Goal: Task Accomplishment & Management: Use online tool/utility

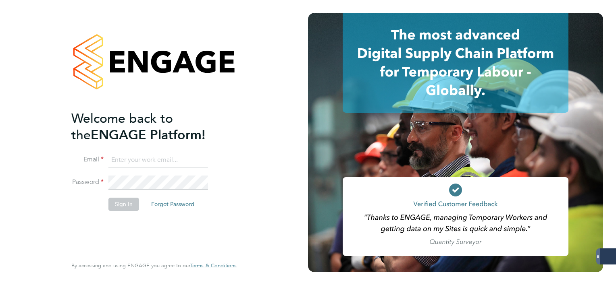
type input "probation@servicecare.org.uk"
click at [118, 202] on button "Sign In" at bounding box center [123, 204] width 31 height 13
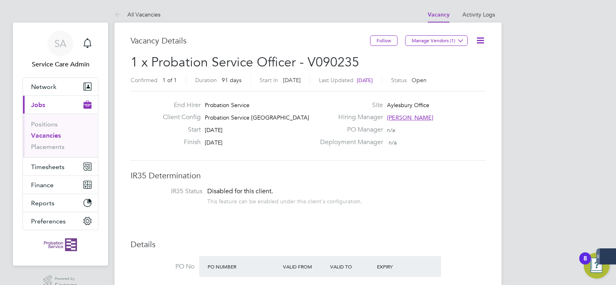
click at [43, 134] on link "Vacancies" at bounding box center [46, 136] width 30 height 8
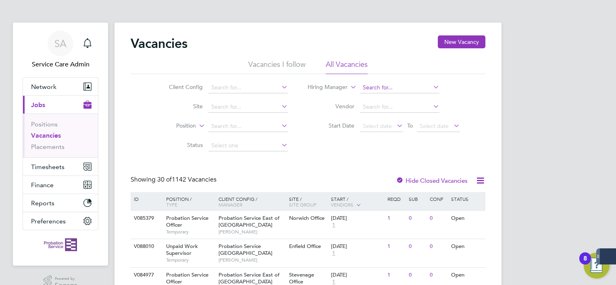
click at [388, 88] on input at bounding box center [399, 87] width 79 height 11
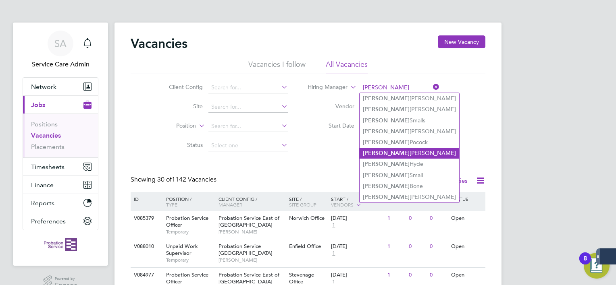
click at [397, 152] on li "[PERSON_NAME]" at bounding box center [410, 153] width 100 height 11
type input "[PERSON_NAME]"
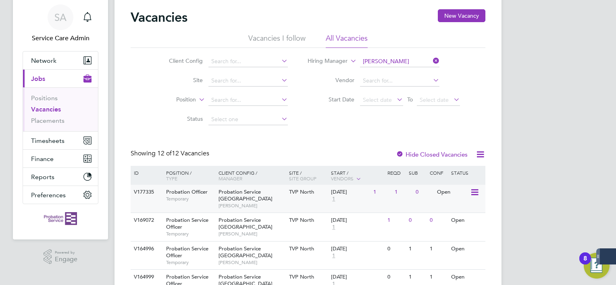
scroll to position [40, 0]
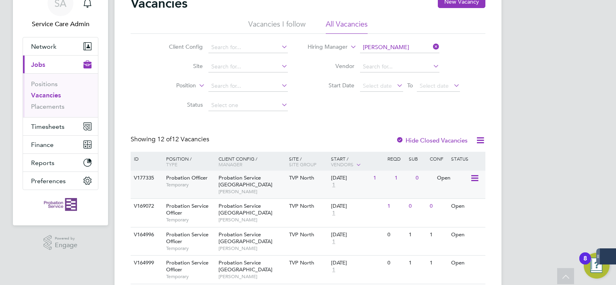
click at [473, 178] on icon at bounding box center [474, 179] width 8 height 10
click at [373, 188] on div "V177335 Probation Officer Temporary Probation Service South Central [PERSON_NAM…" at bounding box center [308, 185] width 355 height 28
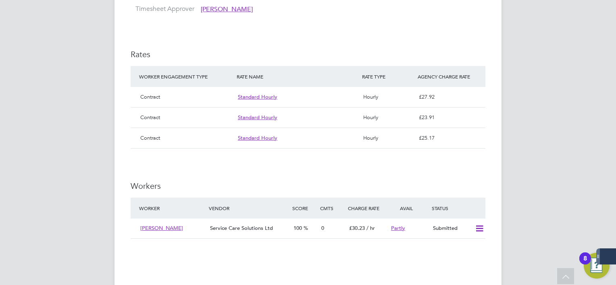
scroll to position [887, 0]
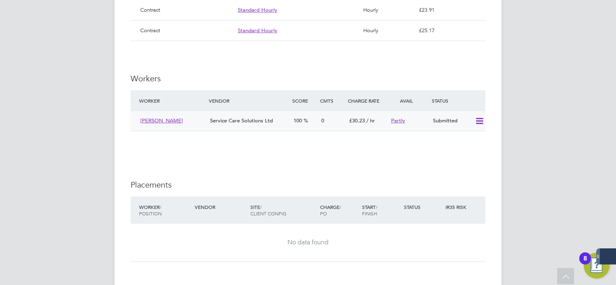
click at [478, 118] on icon at bounding box center [480, 121] width 10 height 6
click at [464, 117] on li "Offer" at bounding box center [469, 121] width 28 height 11
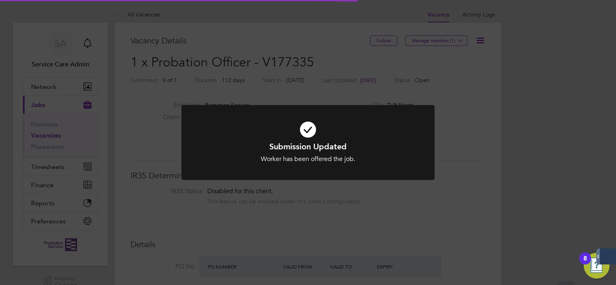
scroll to position [14, 126]
